Goal: Register for event/course

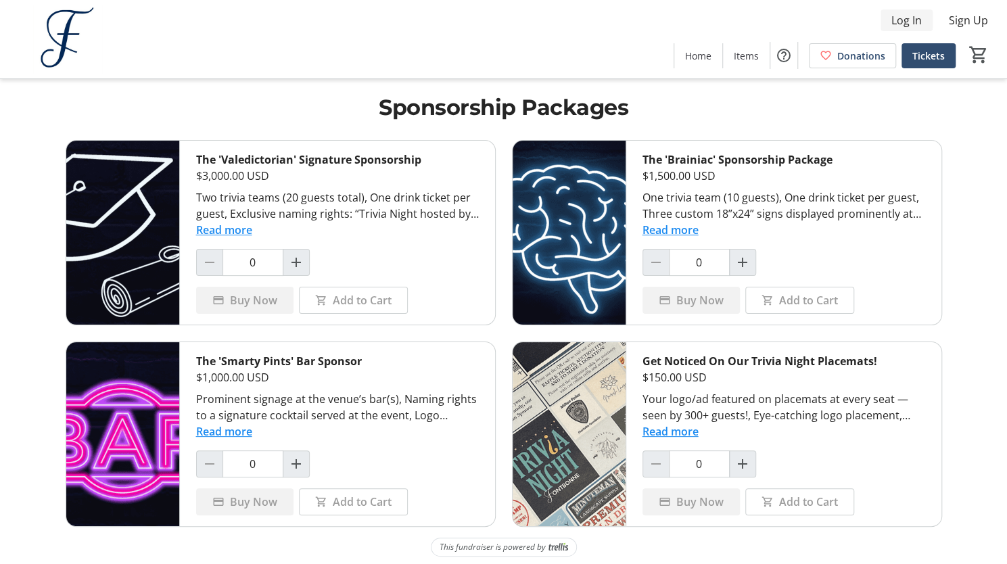
scroll to position [5, 0]
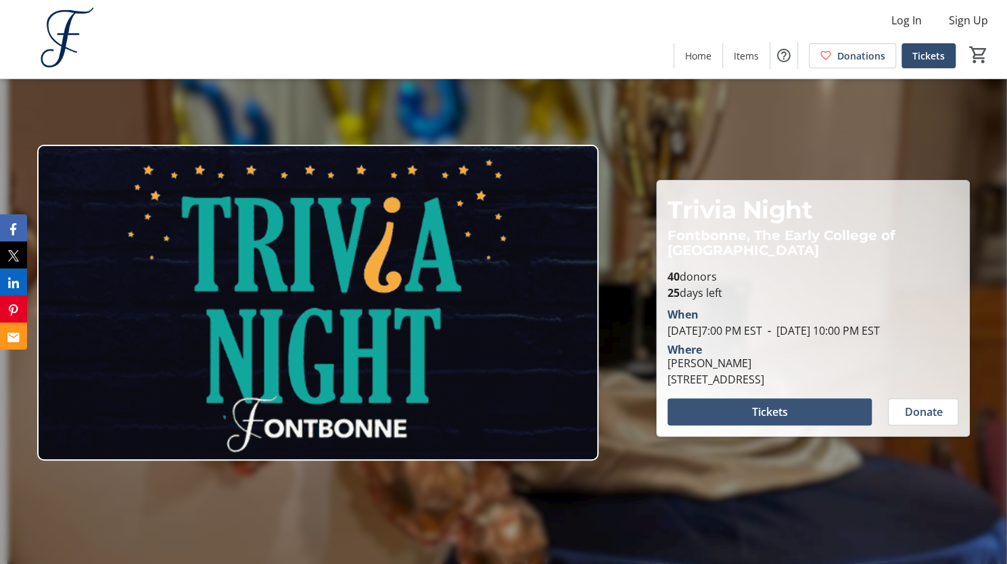
click at [766, 410] on span "Tickets" at bounding box center [770, 412] width 36 height 16
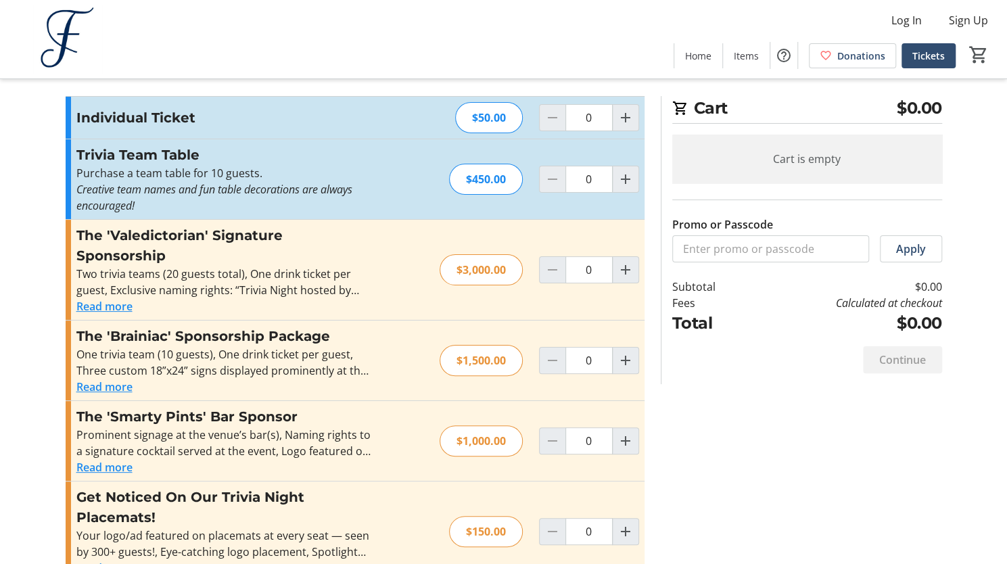
scroll to position [27, 0]
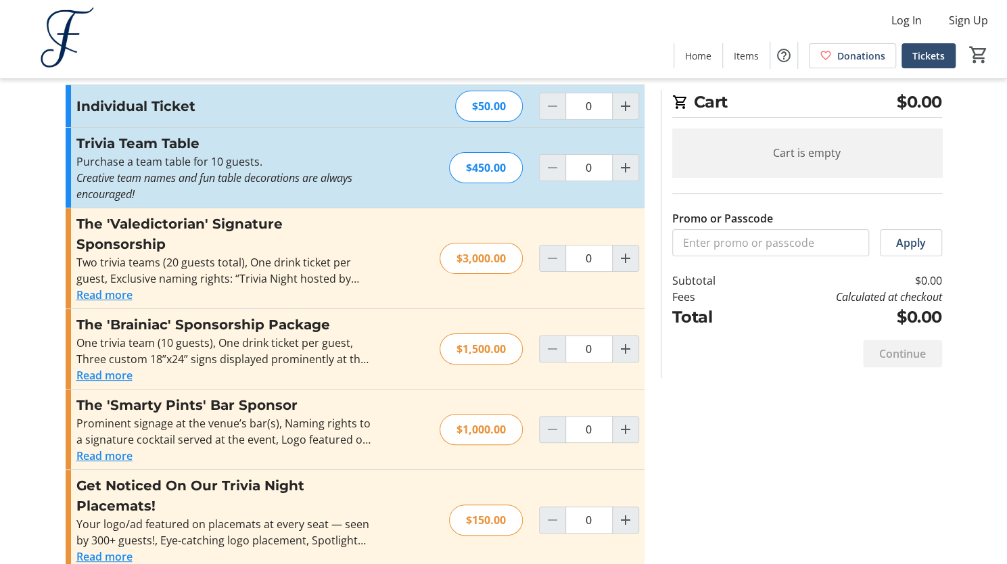
click at [101, 548] on button "Read more" at bounding box center [104, 556] width 56 height 16
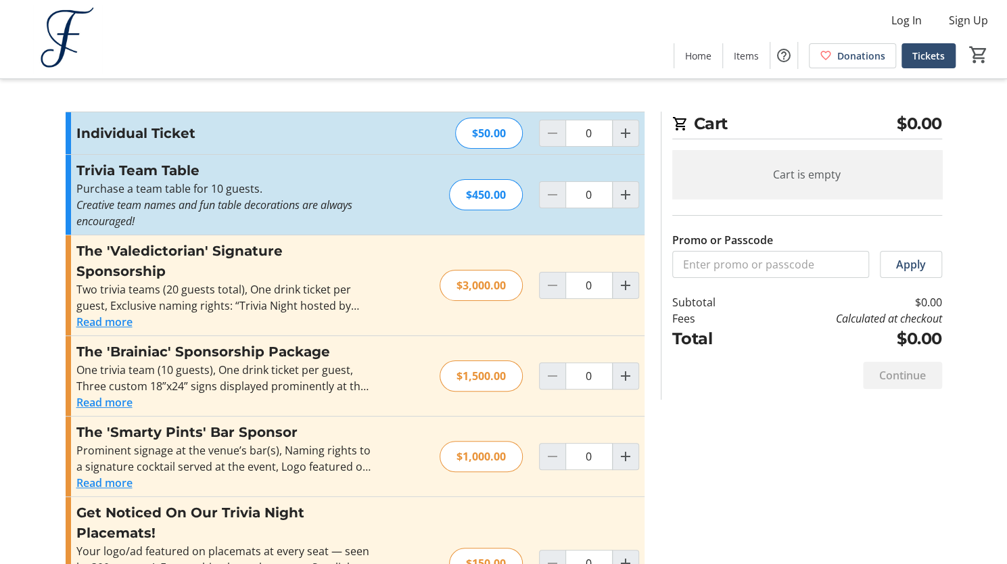
scroll to position [59, 0]
